Goal: Transaction & Acquisition: Purchase product/service

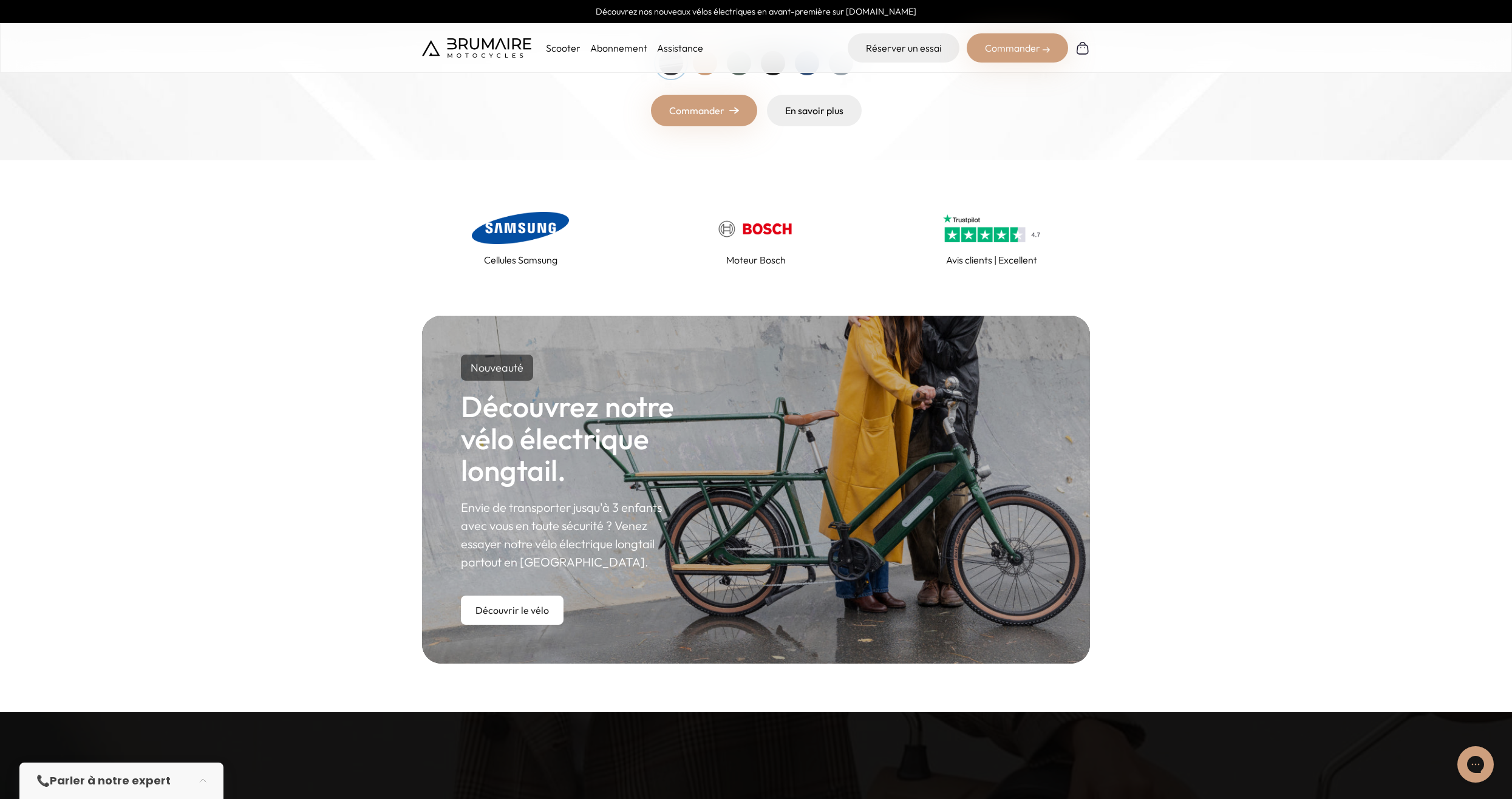
click at [695, 113] on link "Commander" at bounding box center [704, 111] width 106 height 31
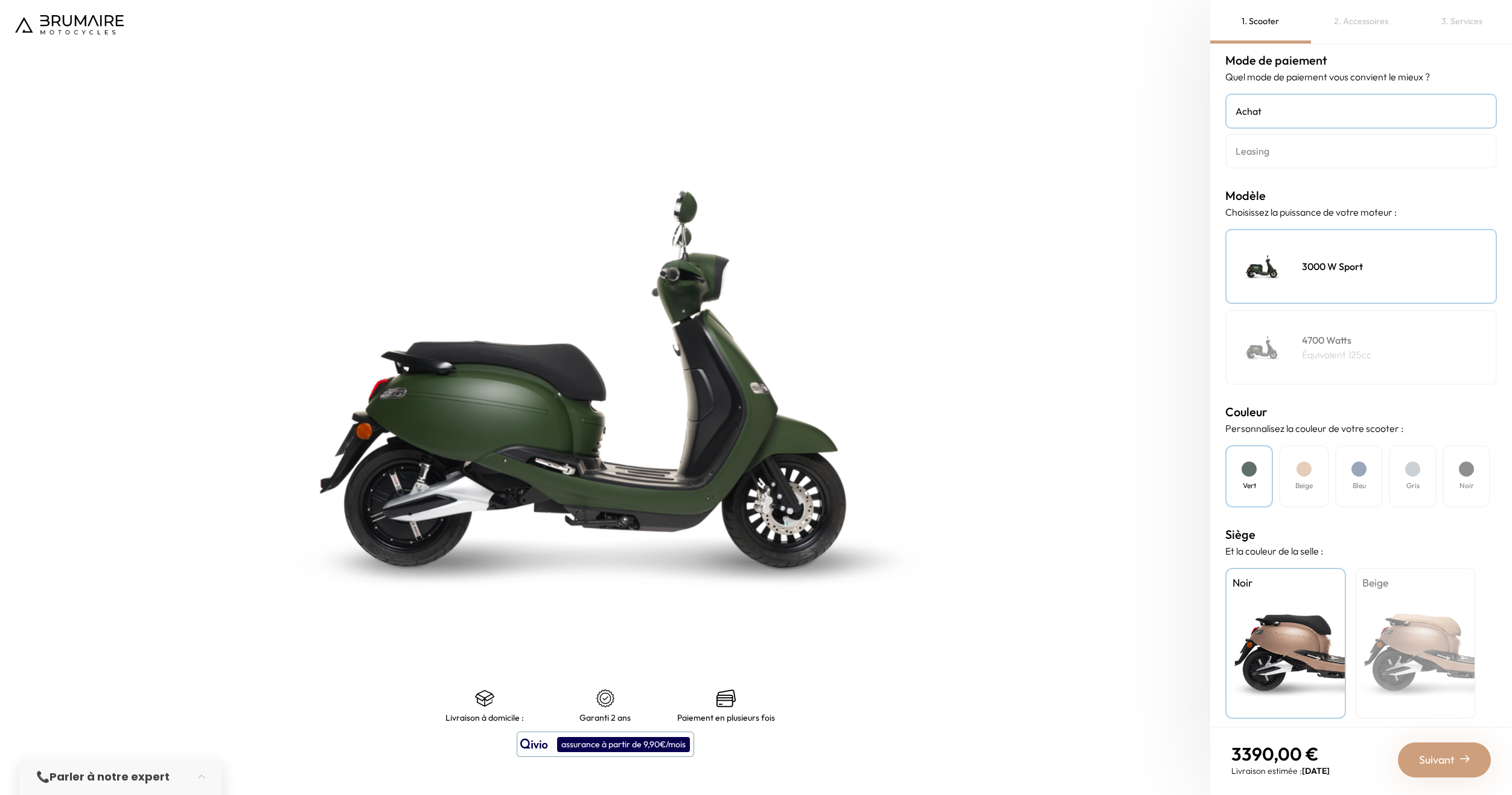
scroll to position [15, 0]
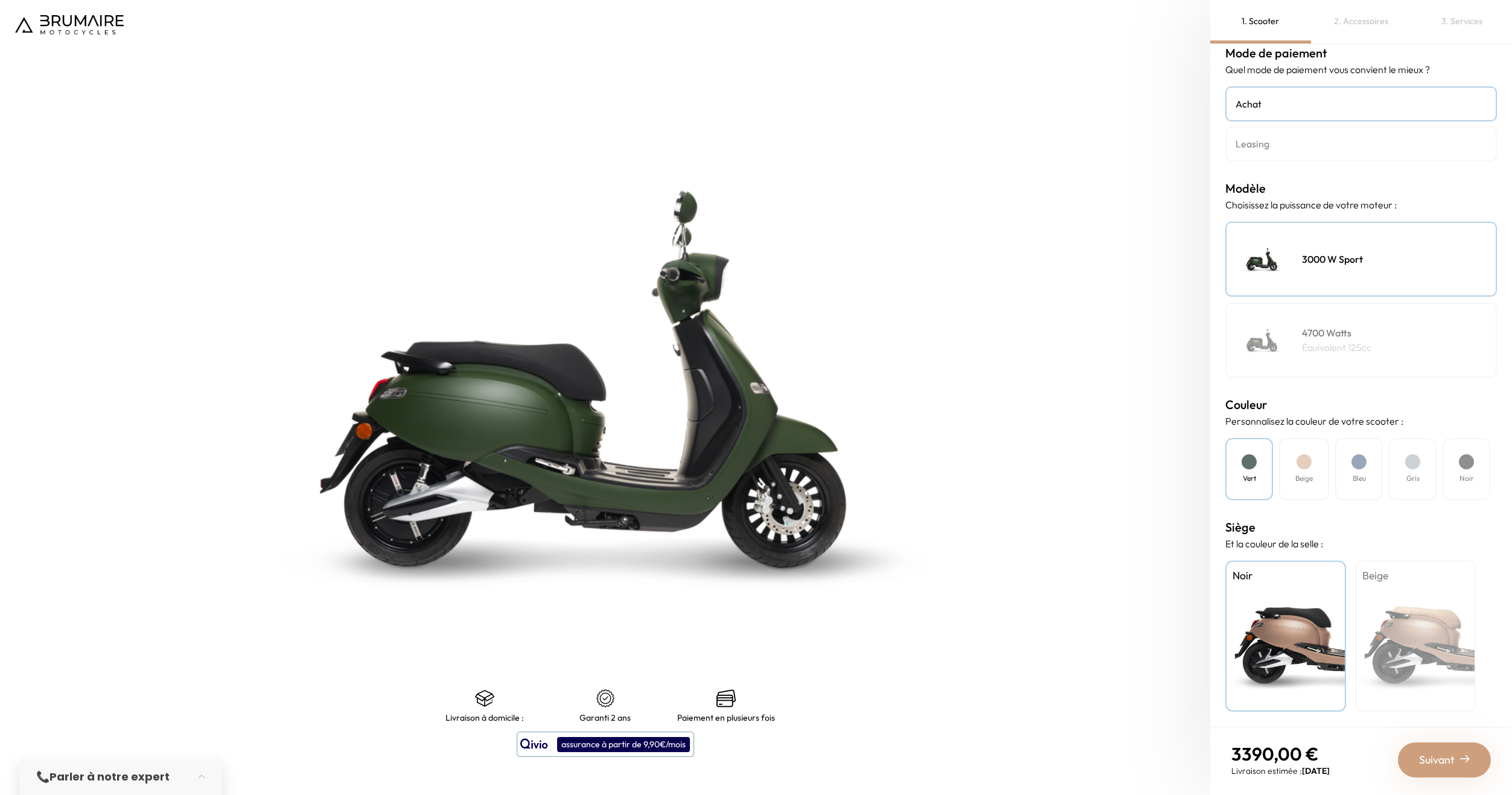
click at [1303, 468] on div at bounding box center [1304, 462] width 15 height 15
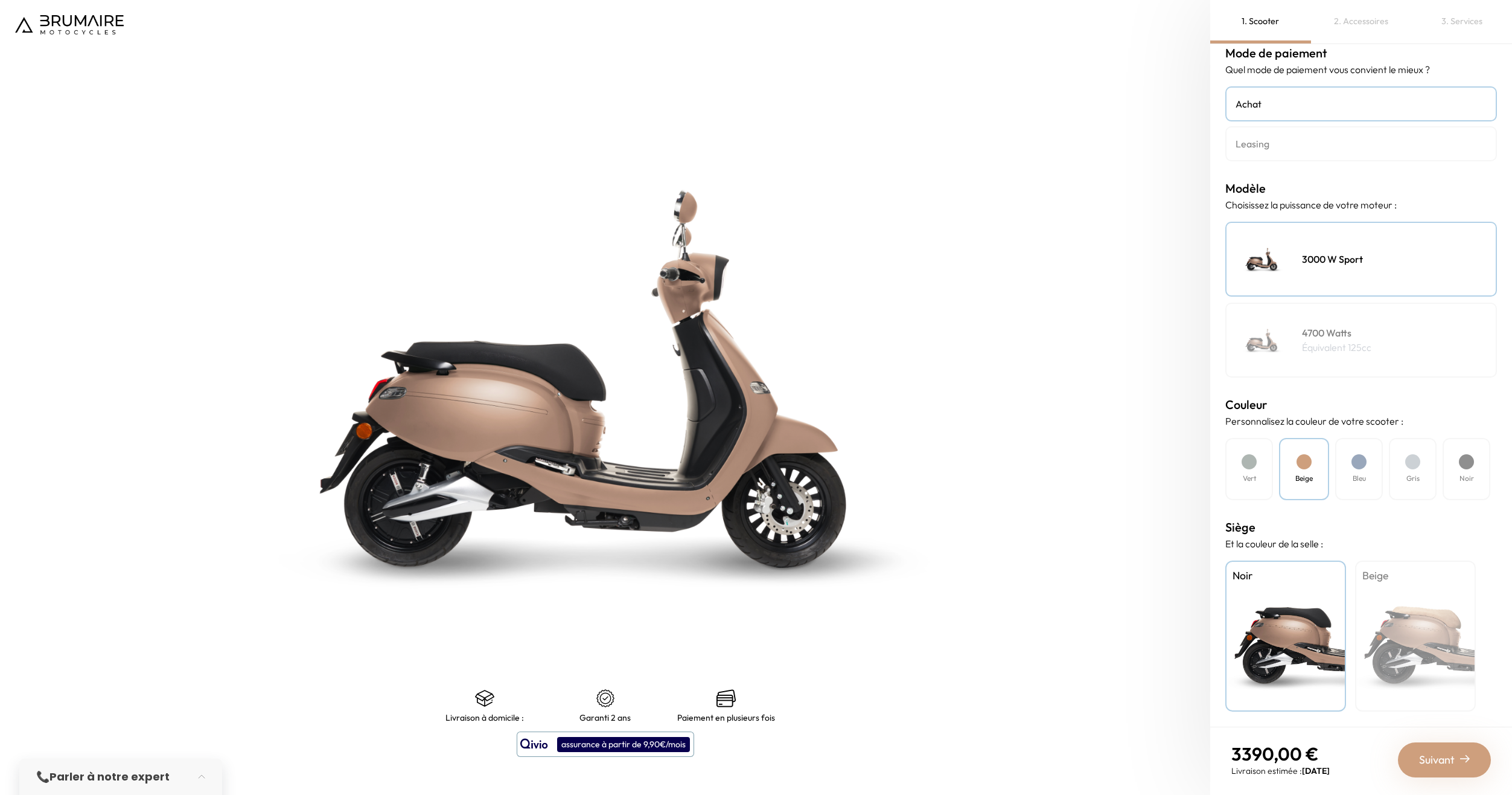
click at [1349, 462] on div "Bleu" at bounding box center [1359, 469] width 48 height 62
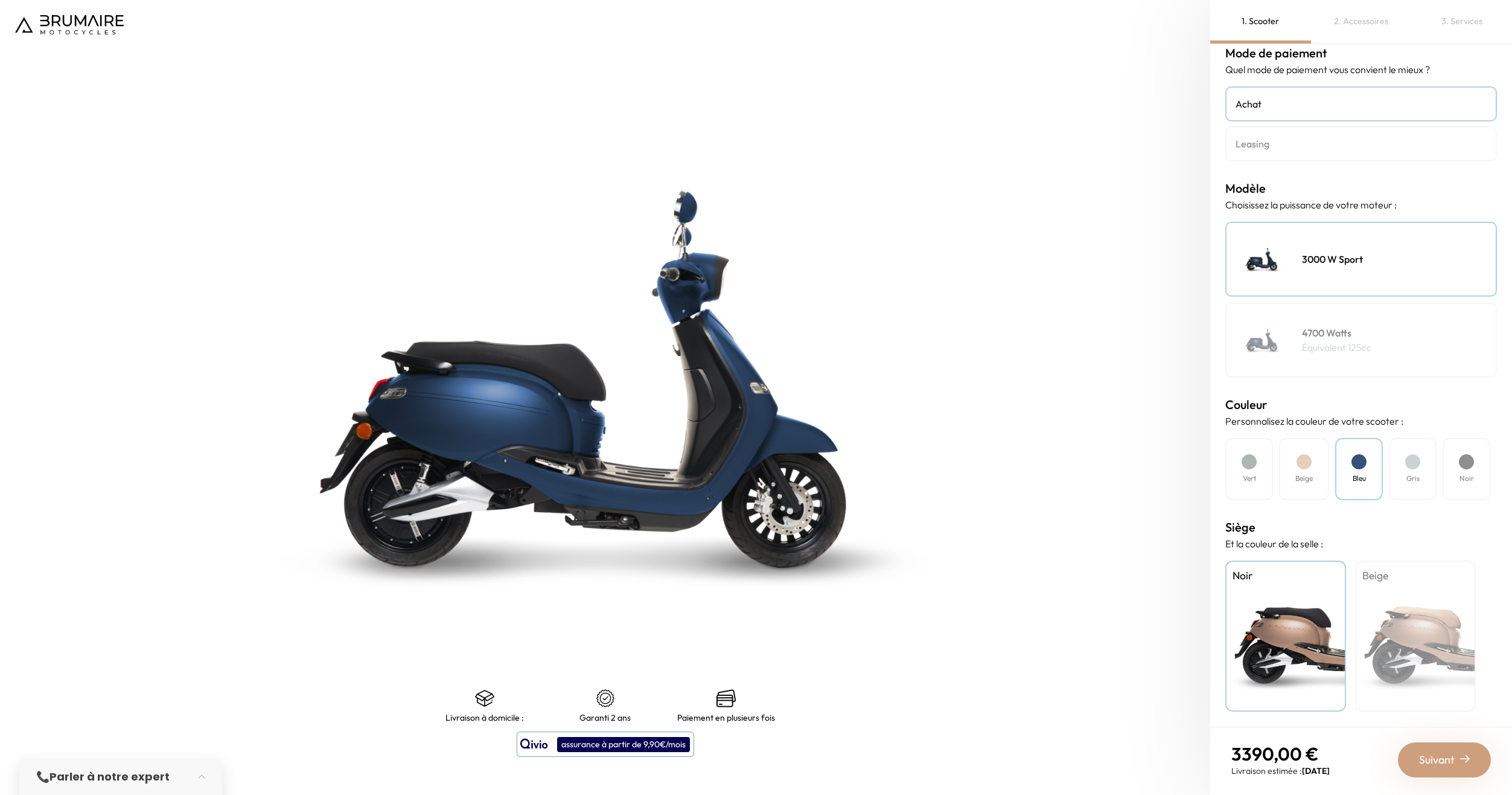
click at [1415, 460] on div at bounding box center [1412, 462] width 15 height 15
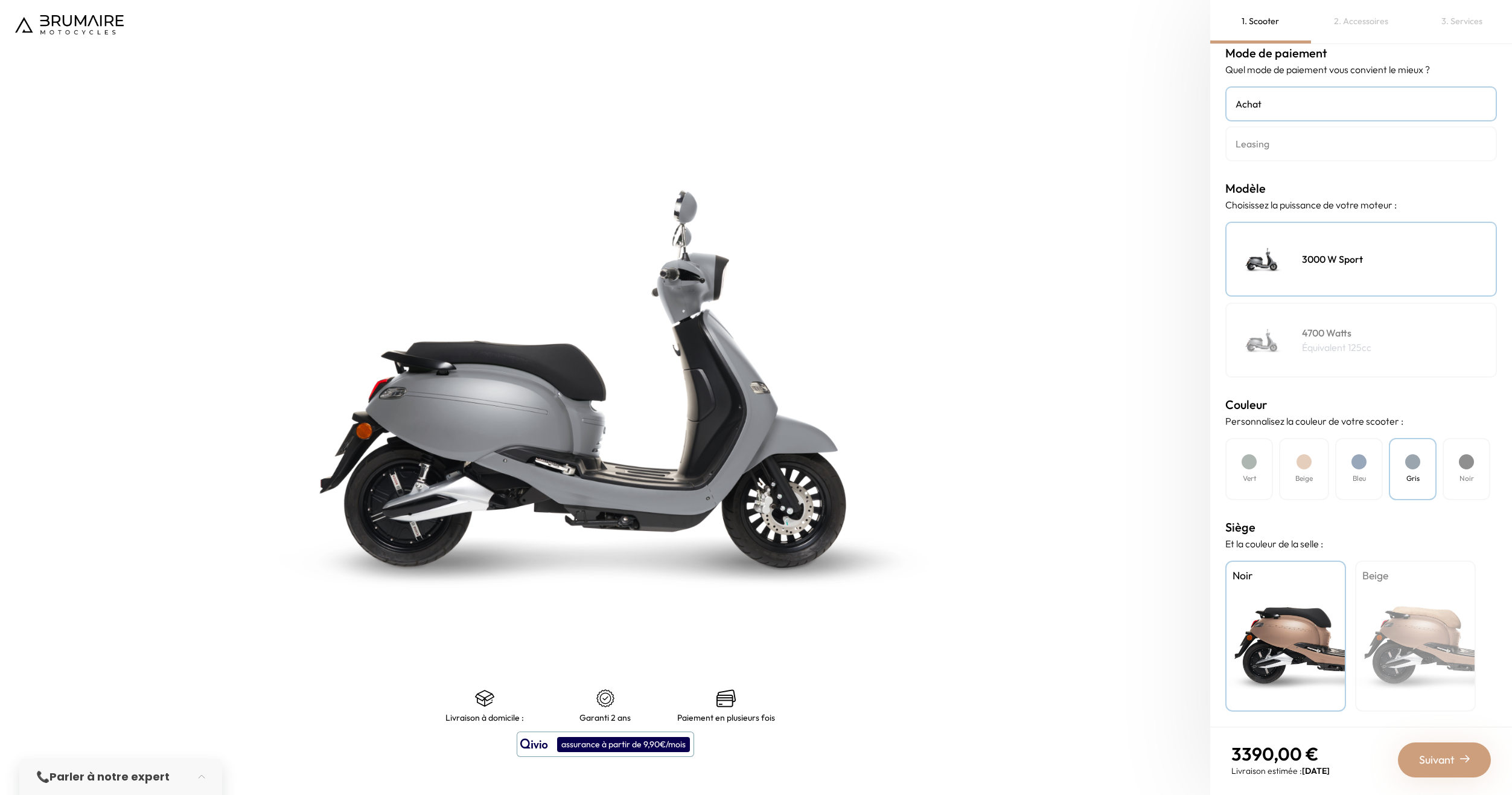
click at [1450, 458] on div "Noir" at bounding box center [1467, 469] width 48 height 62
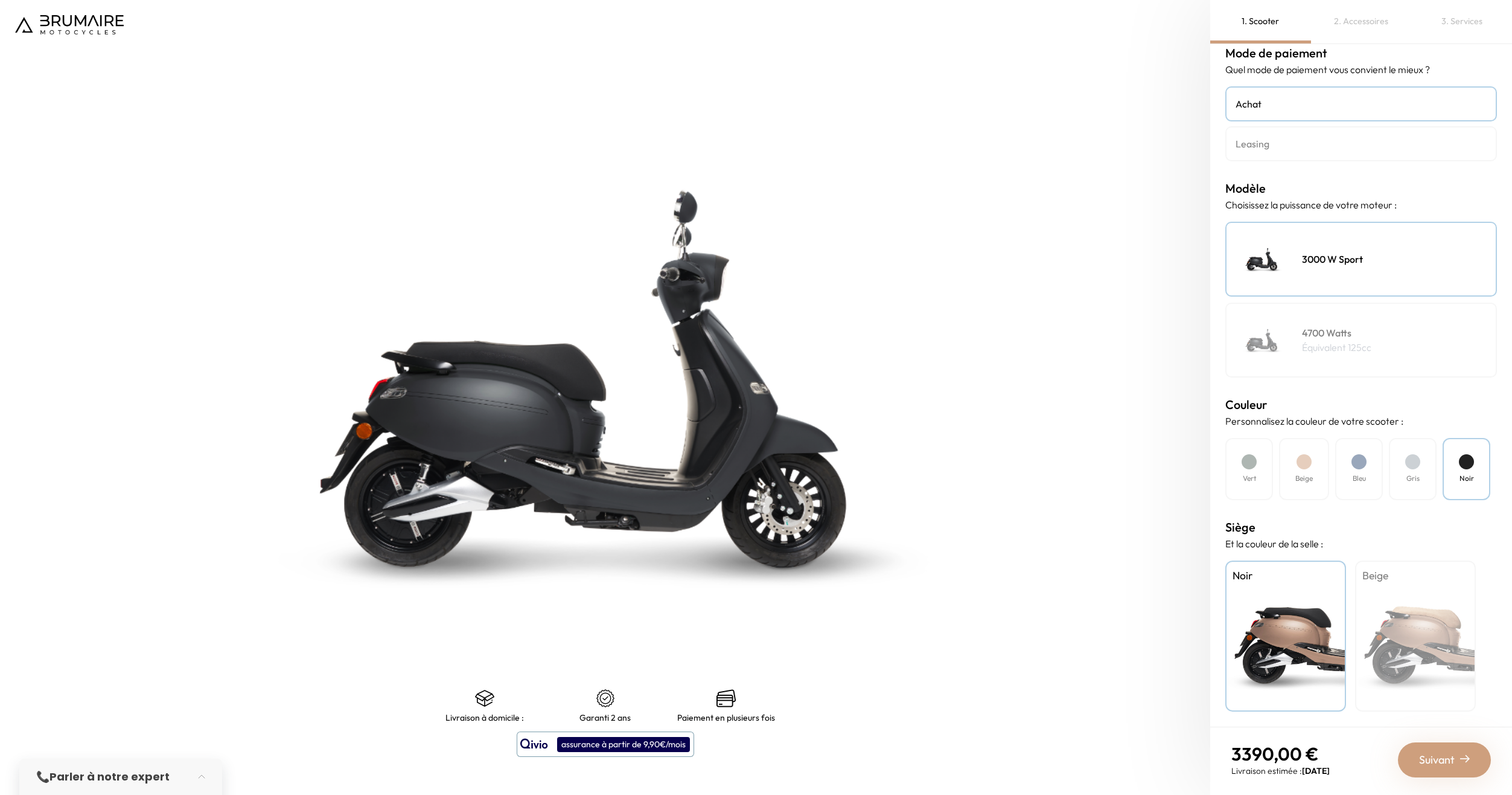
click at [1400, 617] on div "Beige" at bounding box center [1415, 636] width 120 height 151
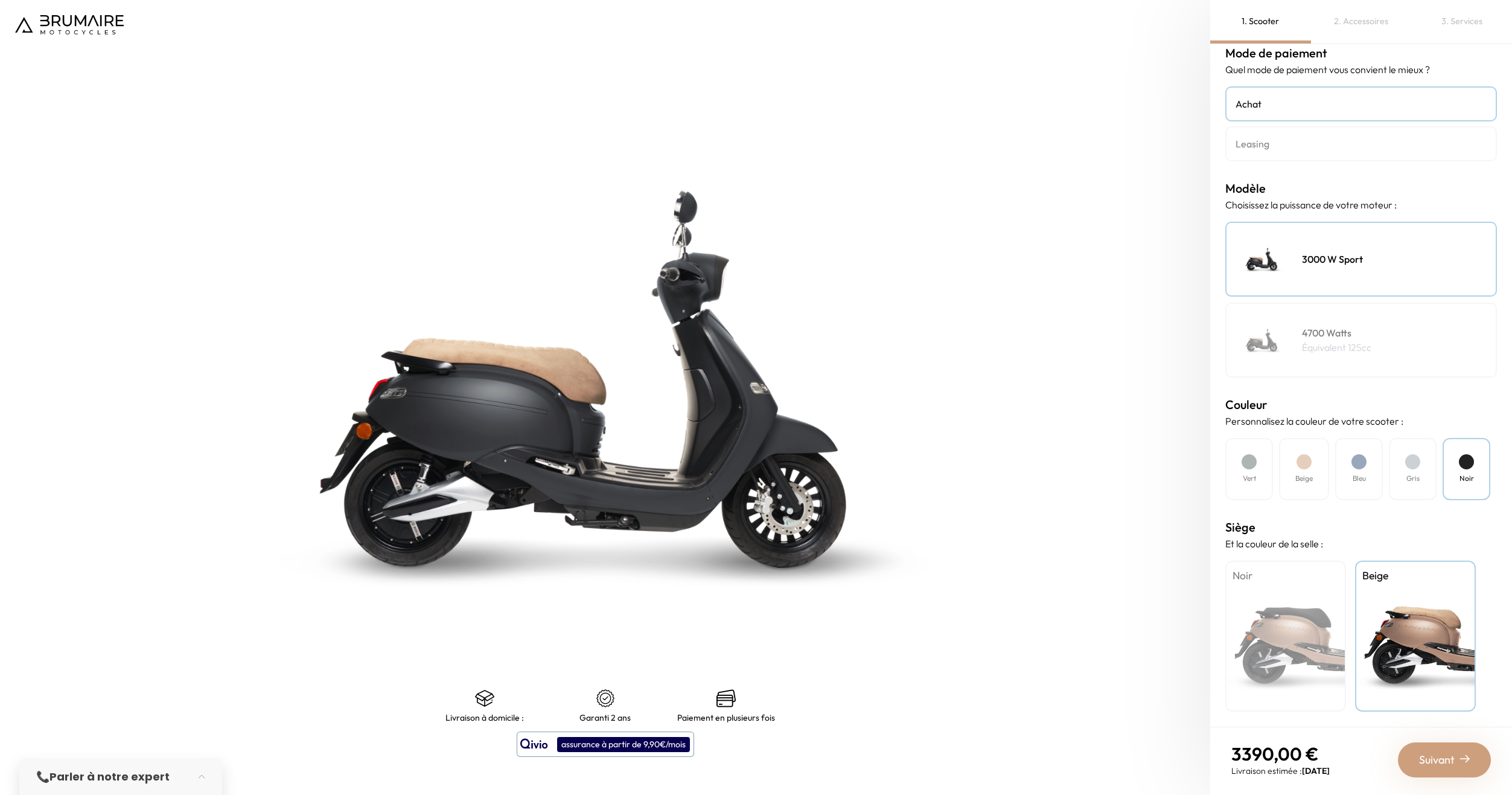
click at [1320, 616] on div "Noir" at bounding box center [1285, 636] width 120 height 151
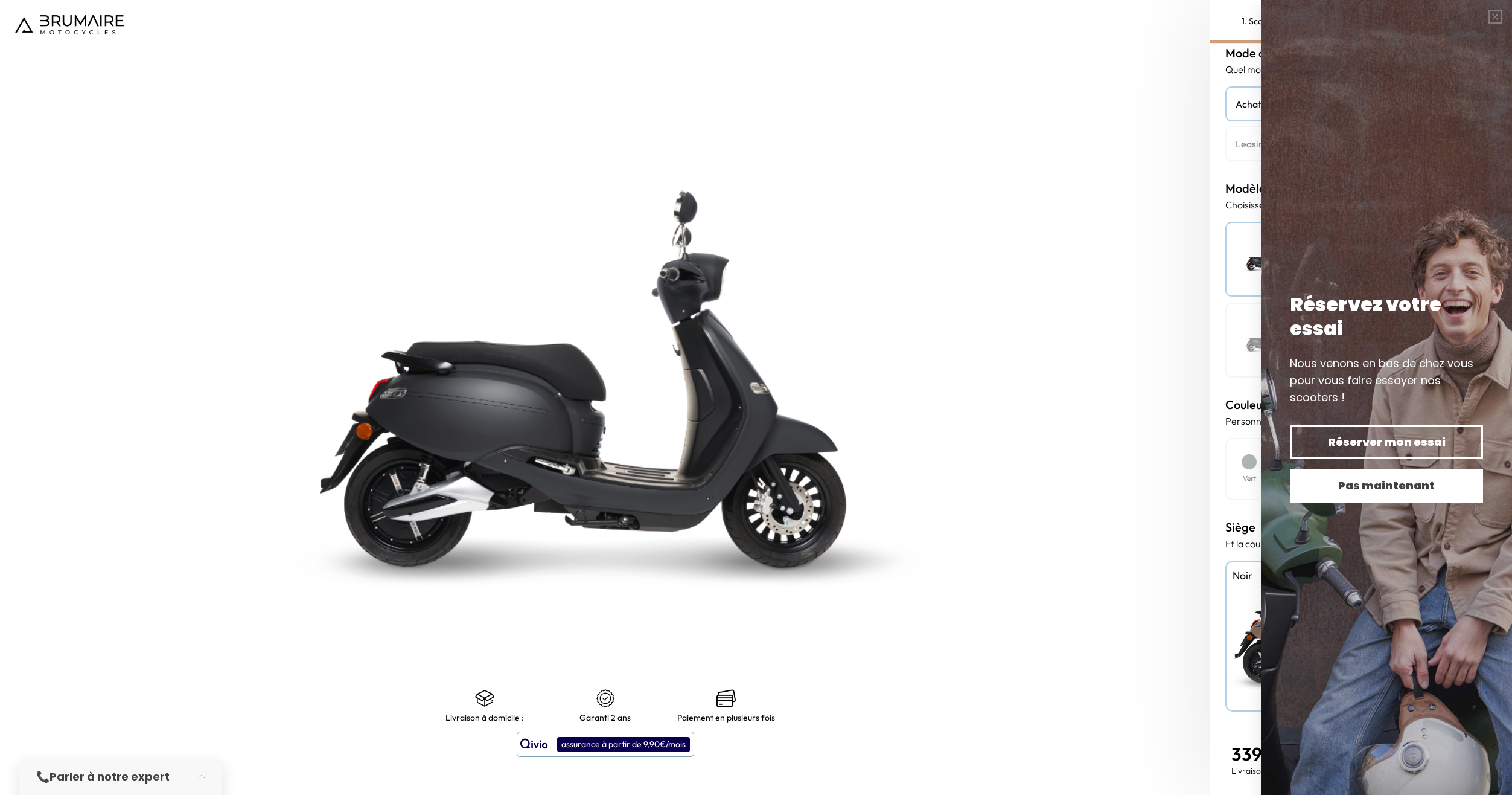
click at [1390, 486] on span "Pas maintenant" at bounding box center [1386, 485] width 151 height 17
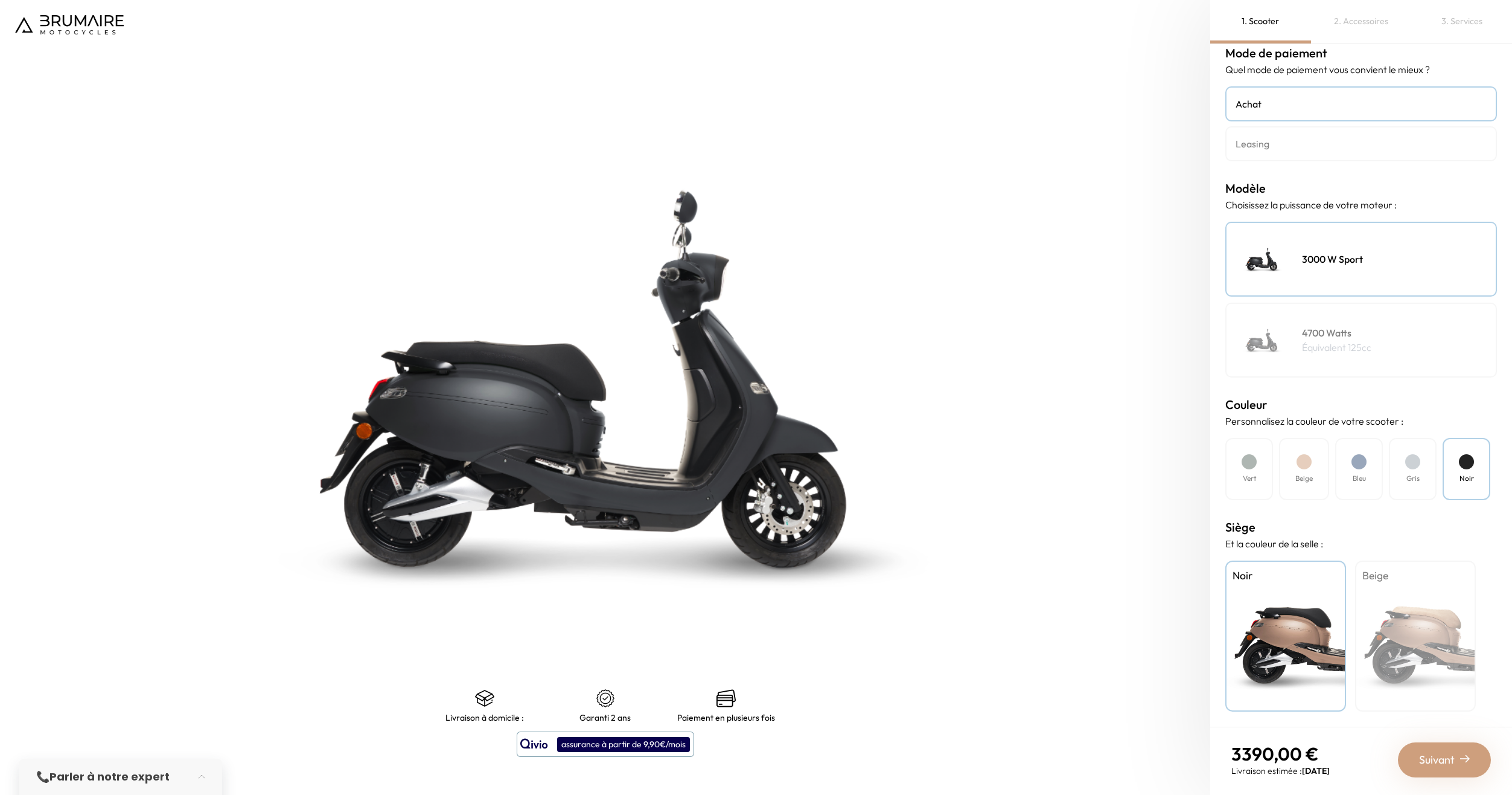
click at [72, 21] on img at bounding box center [69, 25] width 109 height 19
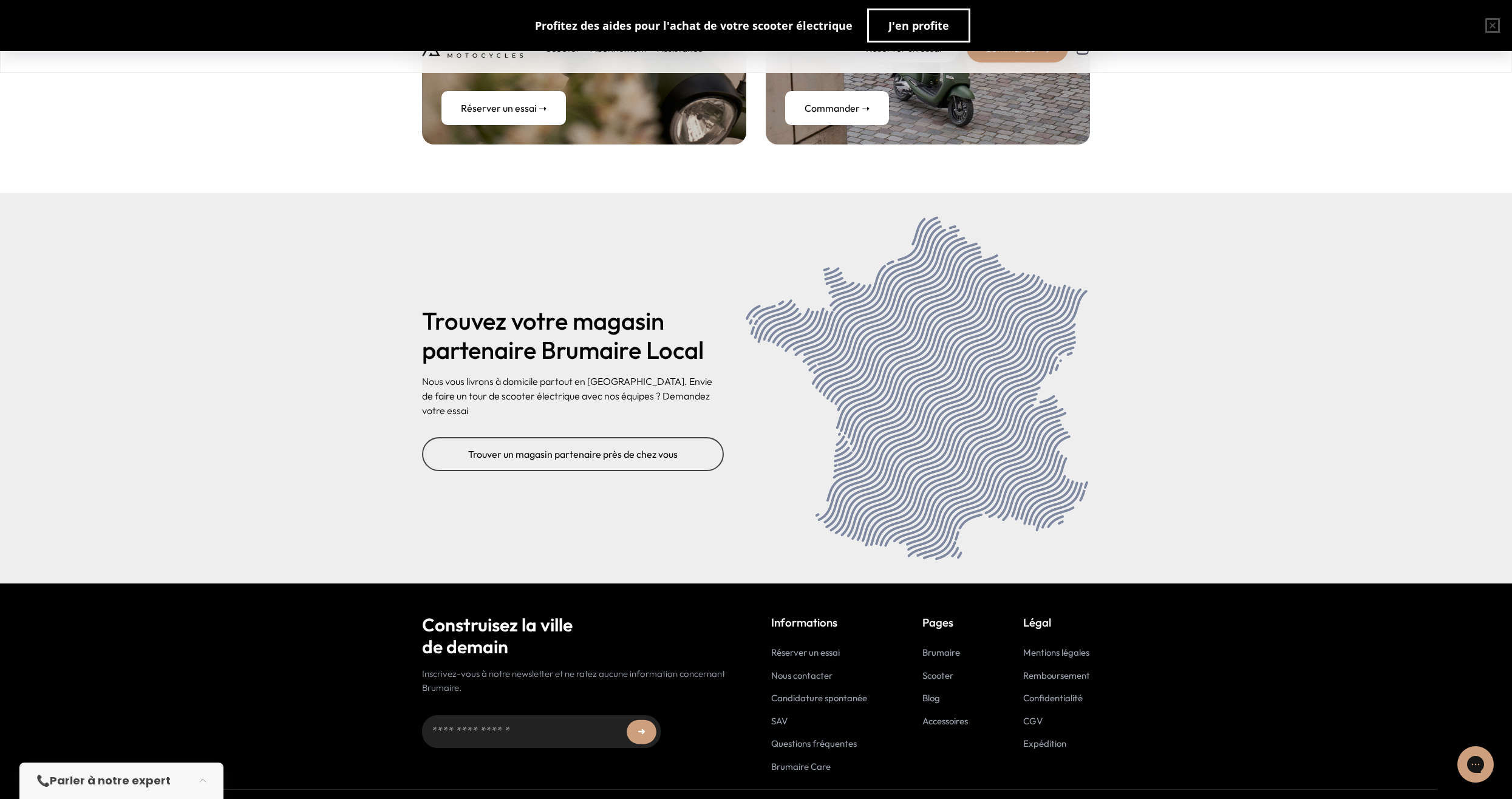
scroll to position [4789, 0]
